Goal: Transaction & Acquisition: Purchase product/service

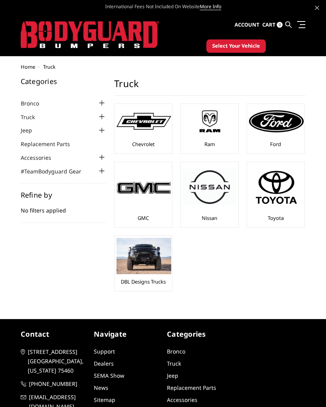
click at [147, 192] on img at bounding box center [143, 187] width 55 height 15
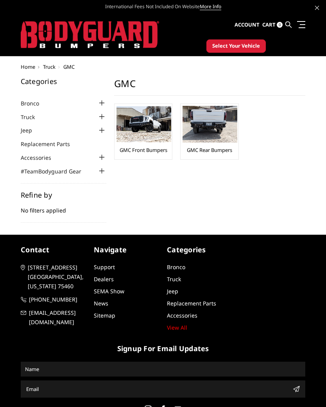
click at [153, 146] on link "GMC Front Bumpers" at bounding box center [143, 149] width 48 height 7
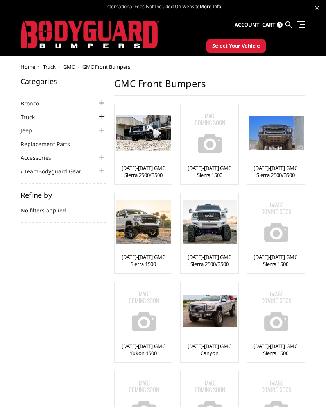
click at [249, 50] on button "Select Your Vehicle" at bounding box center [235, 45] width 59 height 13
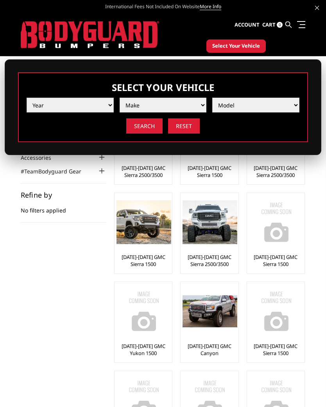
click at [110, 105] on select "Year 2025 2024 2023 2022 2021 2020 2019 2018 2017 2016 2015 2014 2013 2012 2011…" at bounding box center [70, 105] width 87 height 15
select select "yr_2018"
click at [199, 109] on select "Make Chevrolet Ford GMC Nissan Ram Toyota" at bounding box center [162, 105] width 87 height 15
select select "mk_gmc"
click at [291, 107] on select "Model Canyon Sierra 1500 Sierra 2500 / 3500 Yukon 1500" at bounding box center [255, 105] width 87 height 15
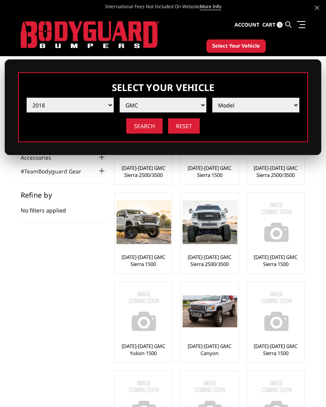
select select "md_sierra-2500-3500"
click at [147, 127] on input "Search" at bounding box center [144, 125] width 36 height 15
